Goal: Navigation & Orientation: Find specific page/section

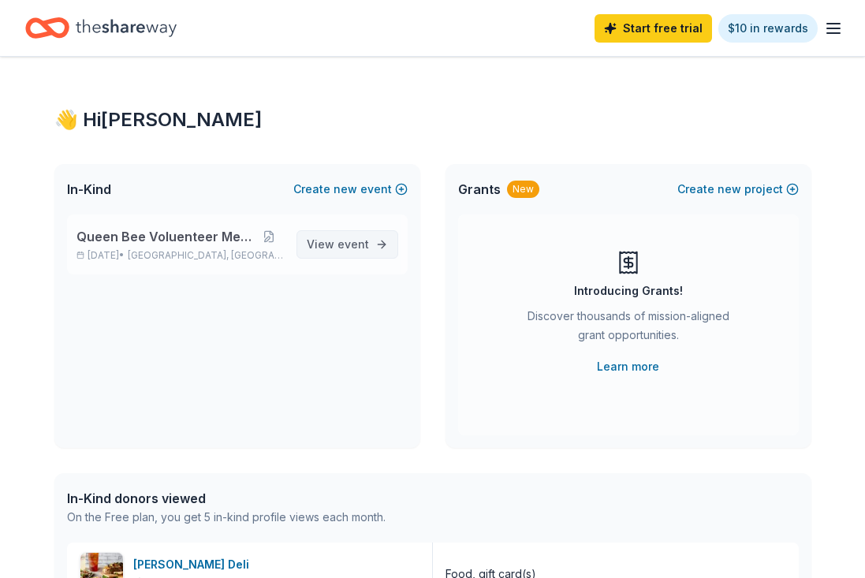
click at [346, 233] on link "View event" at bounding box center [348, 244] width 102 height 28
click at [359, 241] on span "event" at bounding box center [354, 243] width 32 height 13
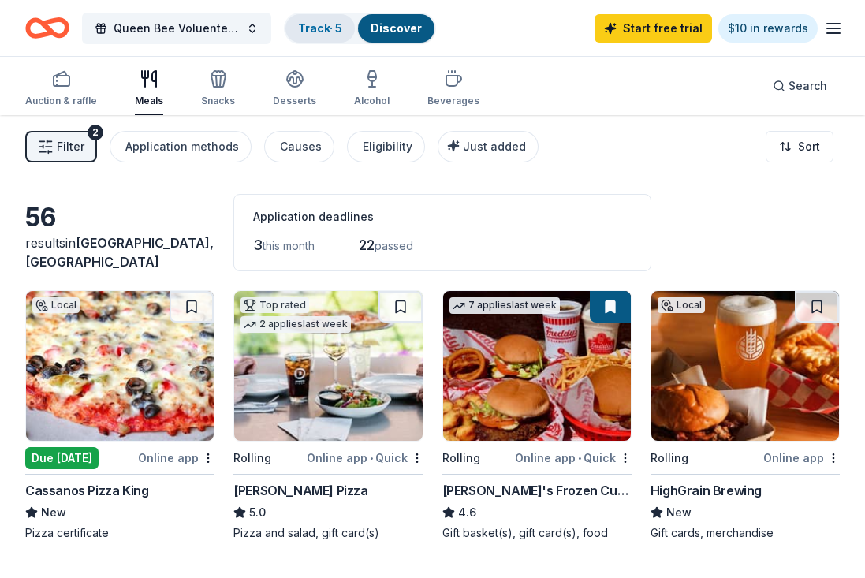
click at [292, 29] on div "Track · 5" at bounding box center [320, 28] width 69 height 28
click at [324, 28] on link "Track · 5" at bounding box center [320, 27] width 44 height 13
click at [840, 24] on line "button" at bounding box center [833, 24] width 13 height 0
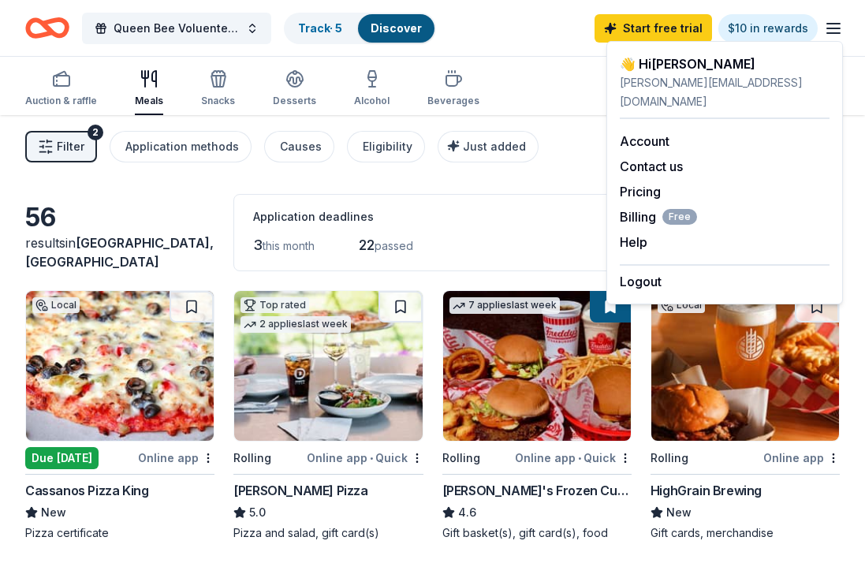
click at [558, 95] on div "Auction & raffle Meals Snacks Desserts Alcohol Beverages Search" at bounding box center [432, 86] width 815 height 58
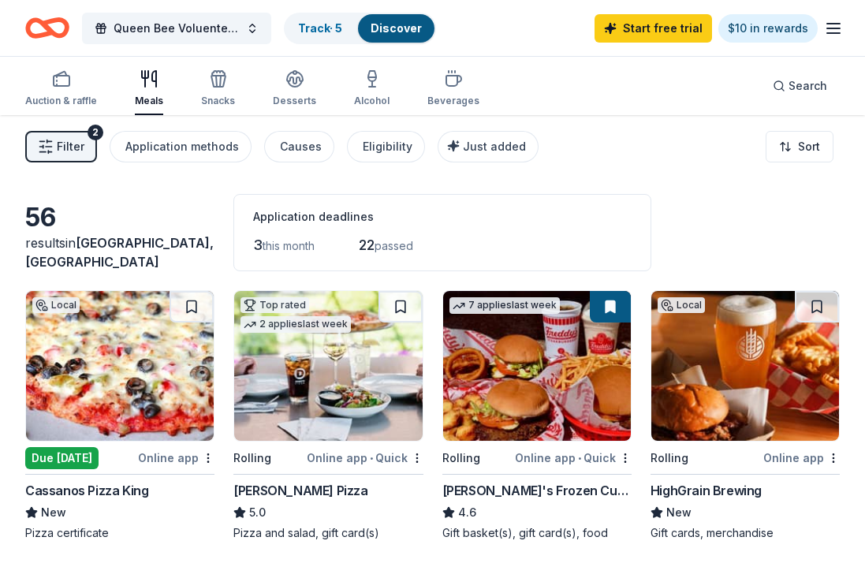
click at [56, 26] on icon "Home" at bounding box center [47, 27] width 44 height 37
